Goal: Task Accomplishment & Management: Use online tool/utility

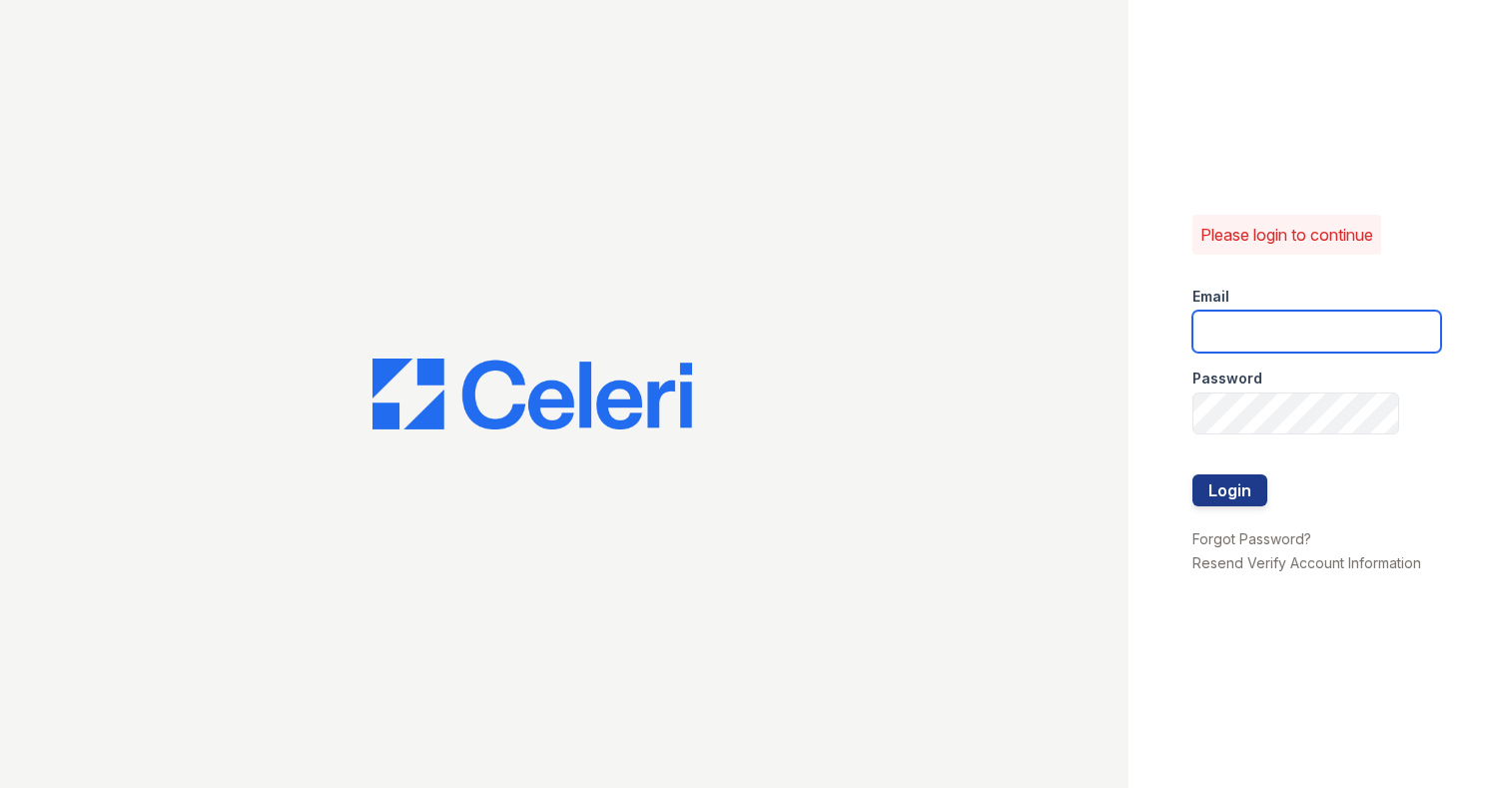
click at [1226, 337] on input "email" at bounding box center [1316, 332] width 249 height 42
type input "[PERSON_NAME][EMAIL_ADDRESS][DOMAIN_NAME]"
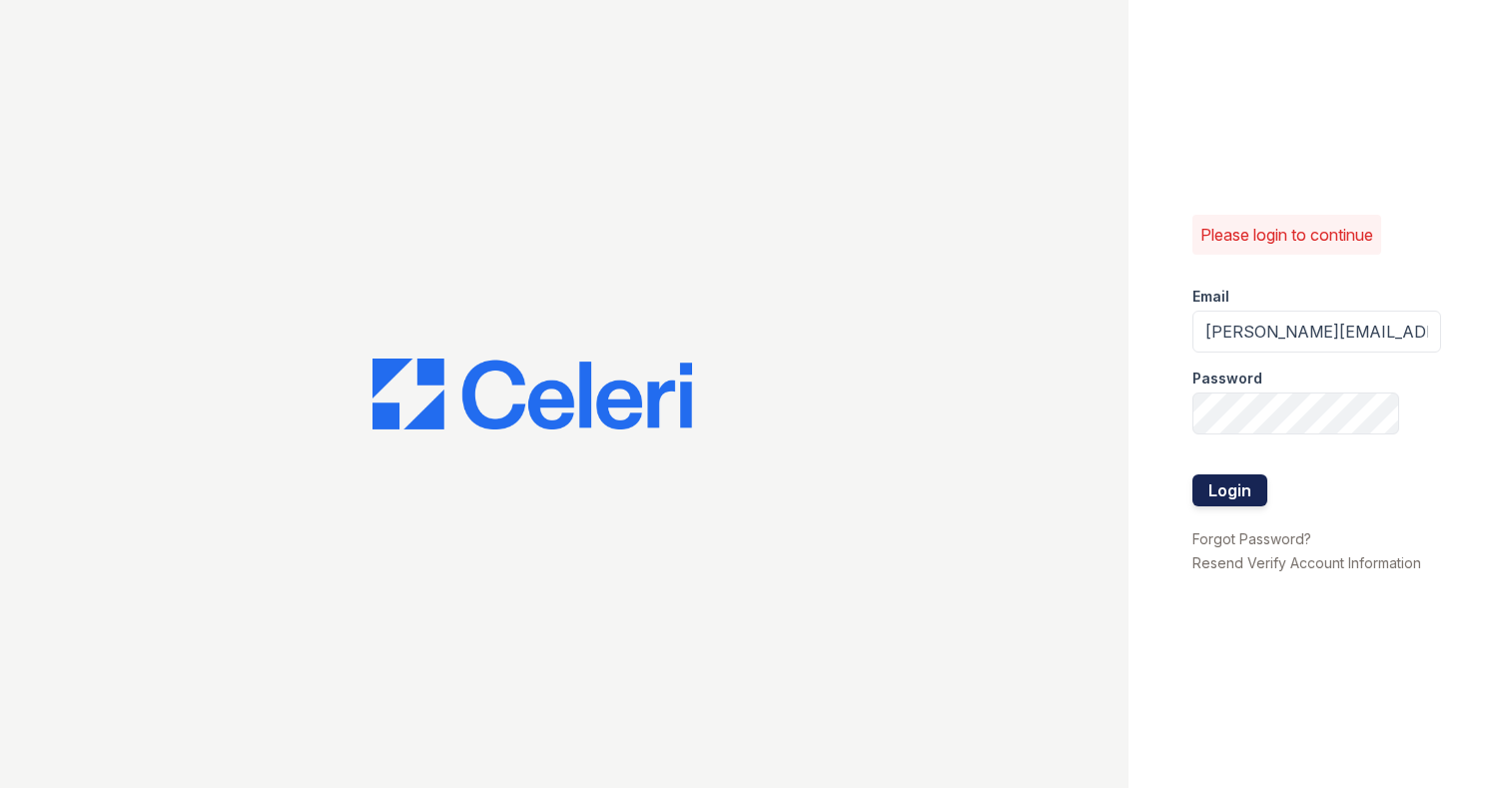
click at [1218, 486] on button "Login" at bounding box center [1229, 490] width 75 height 32
click at [1219, 482] on button "Login" at bounding box center [1229, 490] width 75 height 32
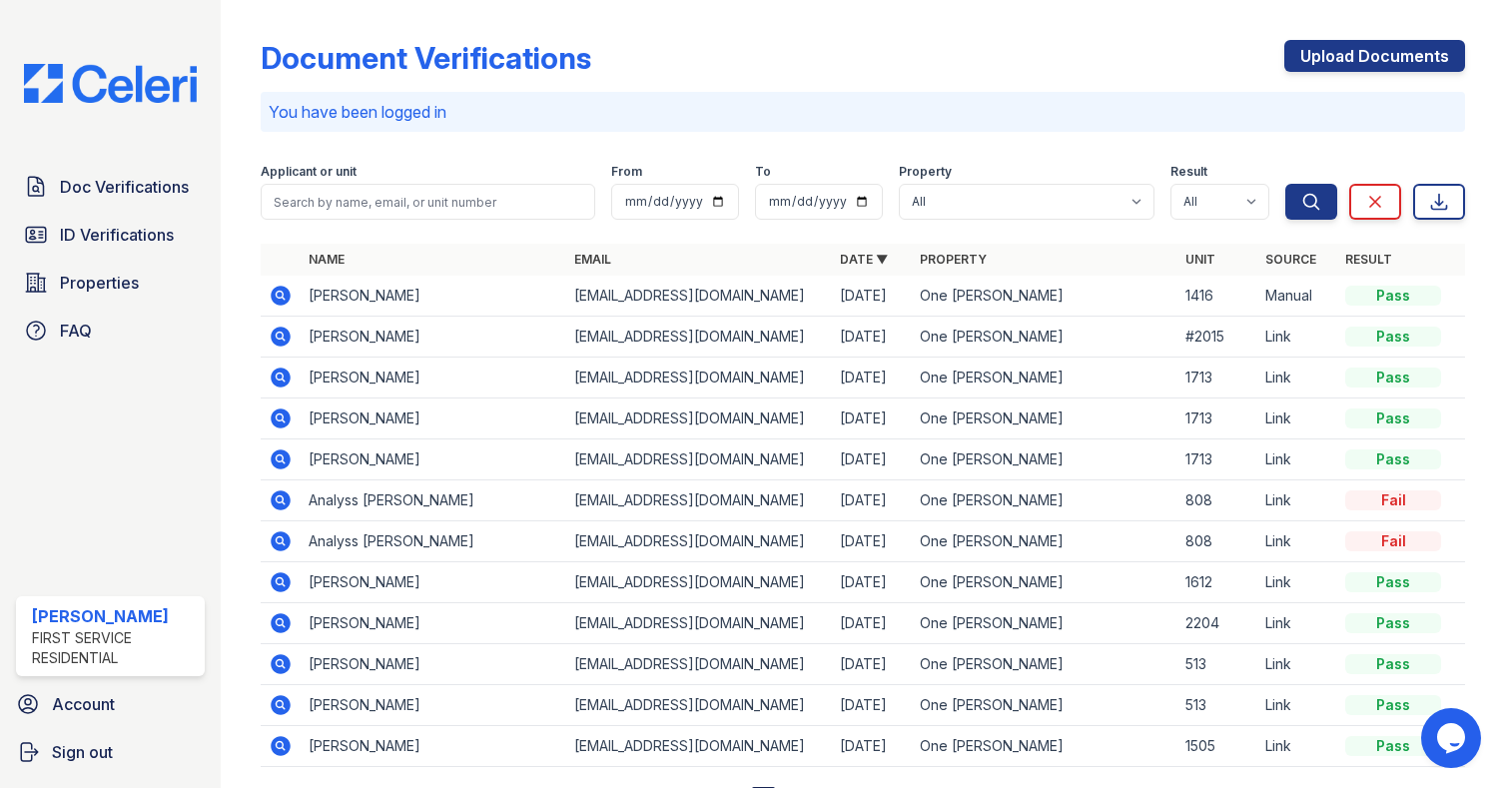
click at [125, 209] on div "Doc Verifications ID Verifications Properties FAQ" at bounding box center [110, 259] width 205 height 184
click at [108, 213] on div "Doc Verifications ID Verifications Properties FAQ" at bounding box center [110, 259] width 205 height 184
click at [94, 230] on span "ID Verifications" at bounding box center [117, 235] width 114 height 24
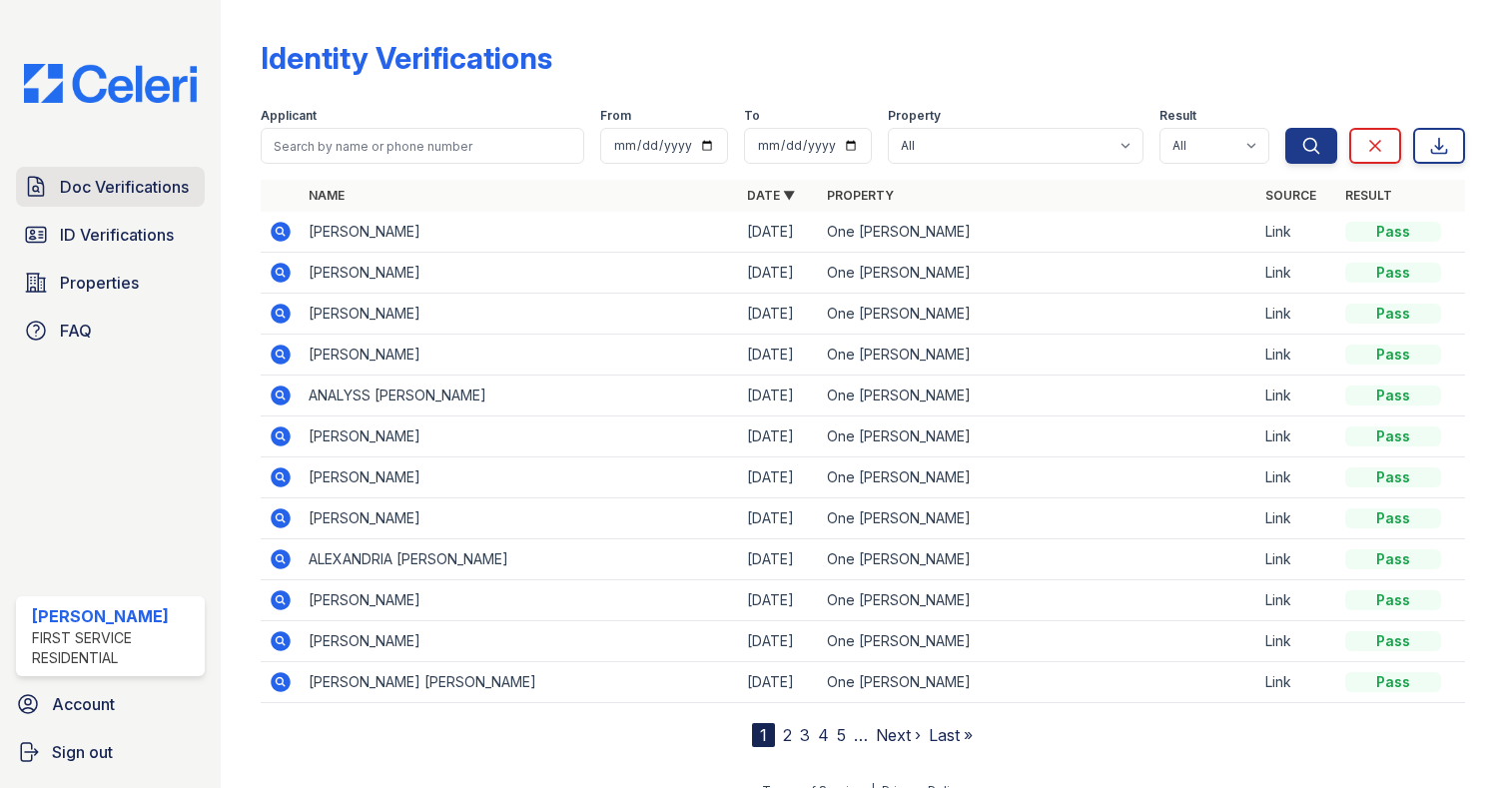
click at [83, 201] on link "Doc Verifications" at bounding box center [110, 187] width 189 height 40
